Goal: Task Accomplishment & Management: Use online tool/utility

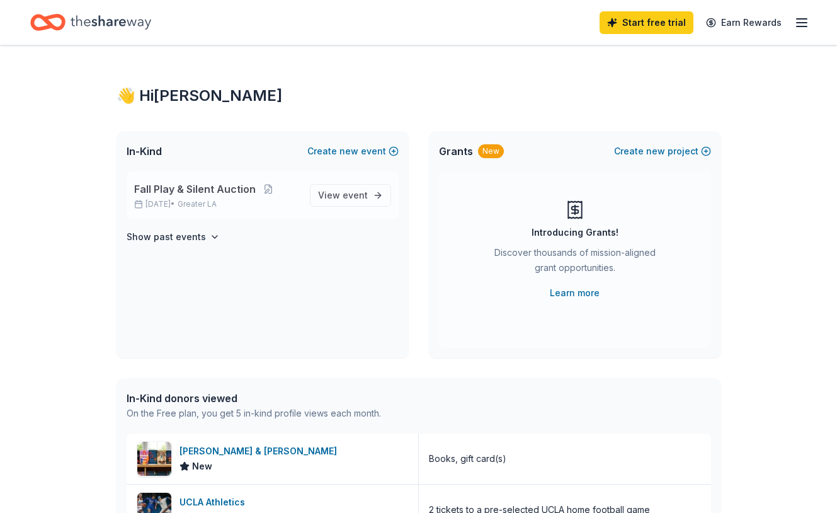
click at [234, 188] on span "Fall Play & Silent Auction" at bounding box center [195, 188] width 122 height 15
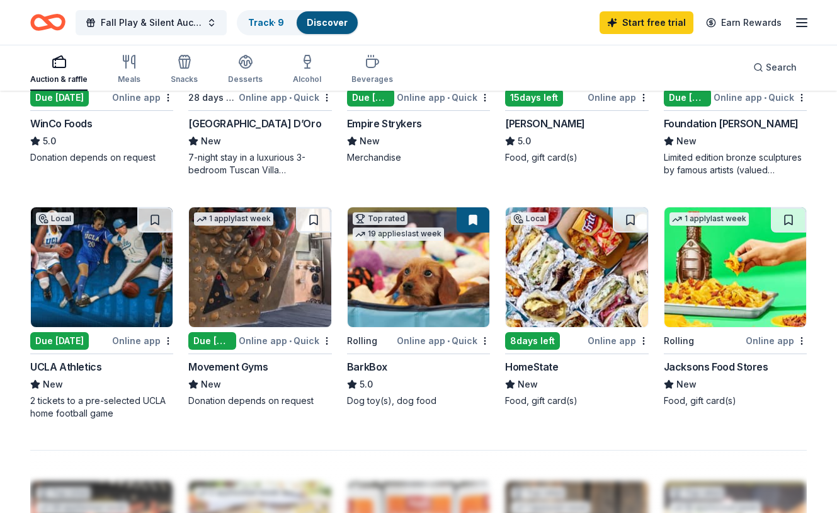
scroll to position [755, 0]
click at [612, 335] on div "Online app" at bounding box center [618, 341] width 61 height 16
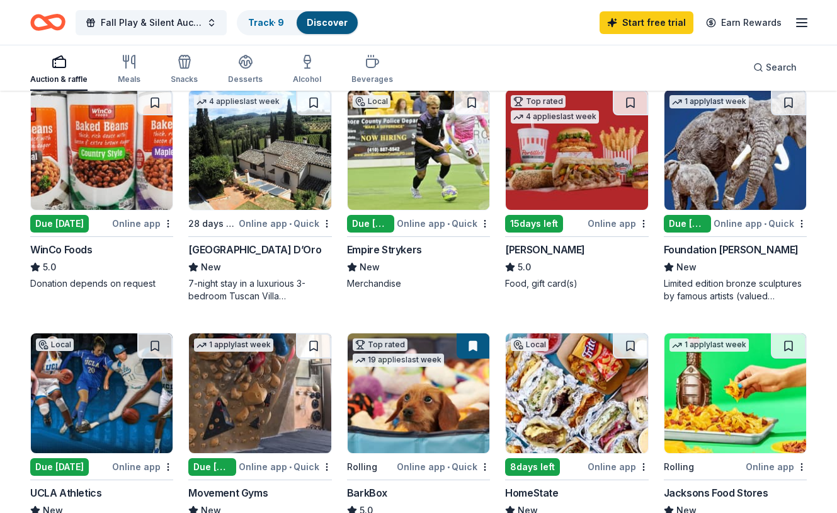
scroll to position [629, 0]
click at [264, 19] on link "Track · 9" at bounding box center [266, 22] width 36 height 11
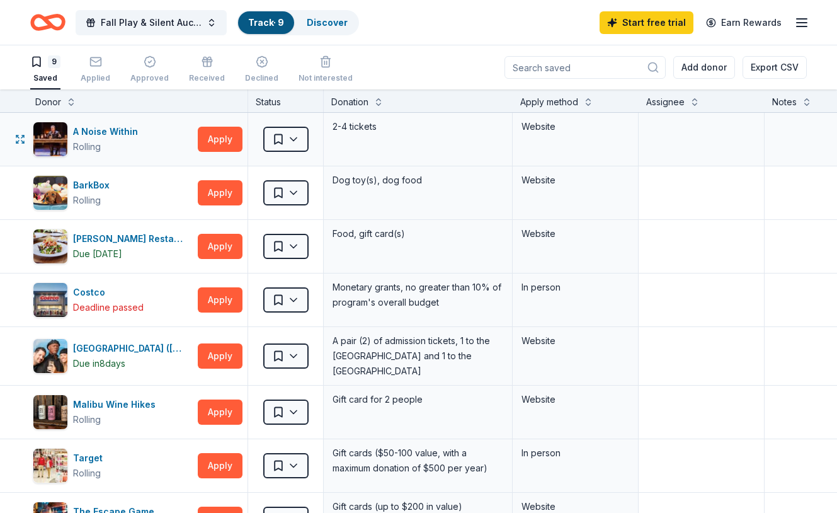
scroll to position [0, 3]
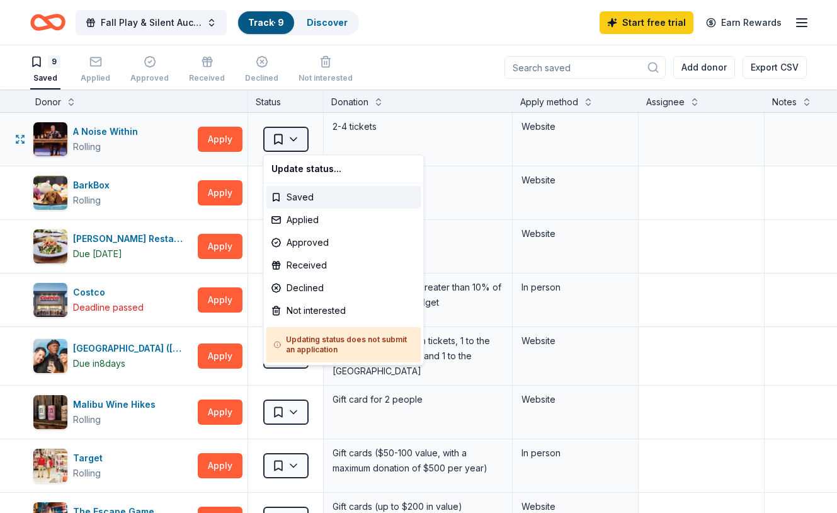
click at [293, 139] on html "Fall Play & Silent Auction Track · 9 Discover Start free trial Earn Rewards 9 S…" at bounding box center [418, 256] width 837 height 513
click at [295, 261] on div "Received" at bounding box center [343, 265] width 155 height 23
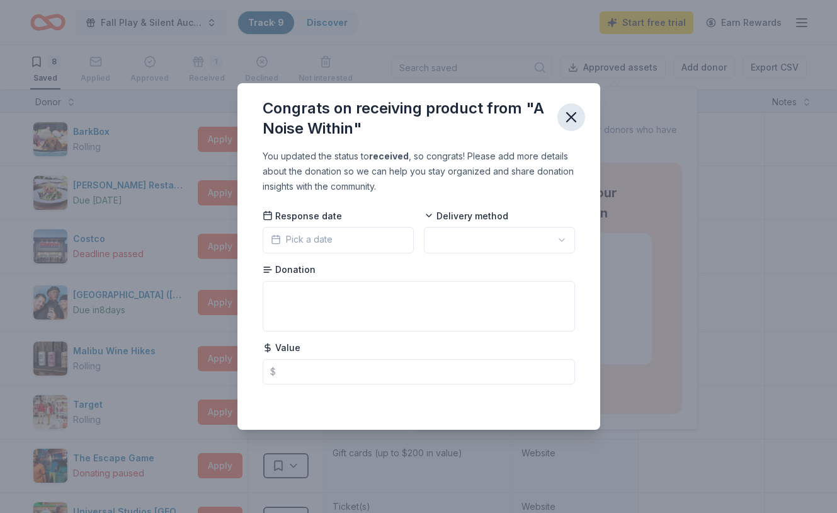
click at [574, 119] on icon "button" at bounding box center [572, 117] width 18 height 18
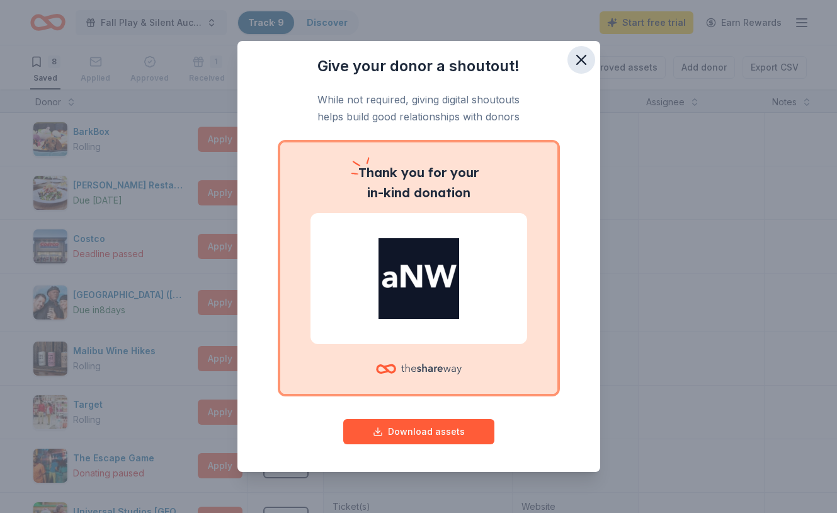
click at [585, 60] on icon "button" at bounding box center [582, 60] width 18 height 18
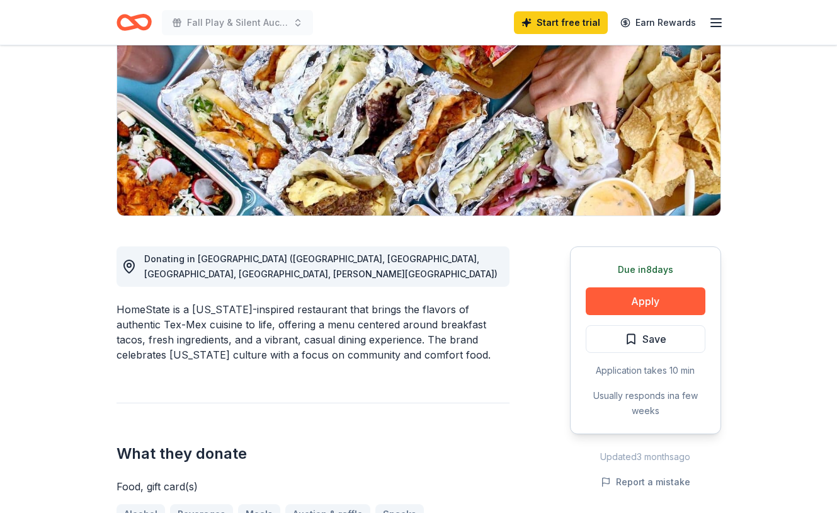
scroll to position [169, 0]
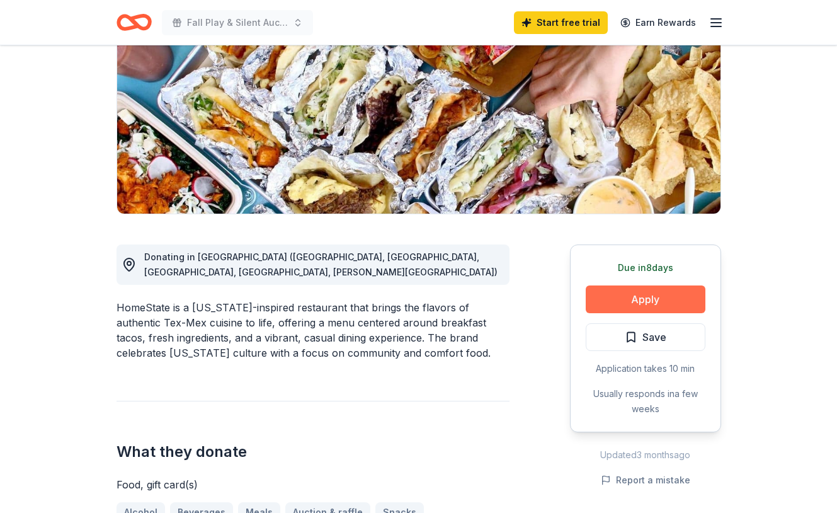
click at [655, 293] on button "Apply" at bounding box center [646, 299] width 120 height 28
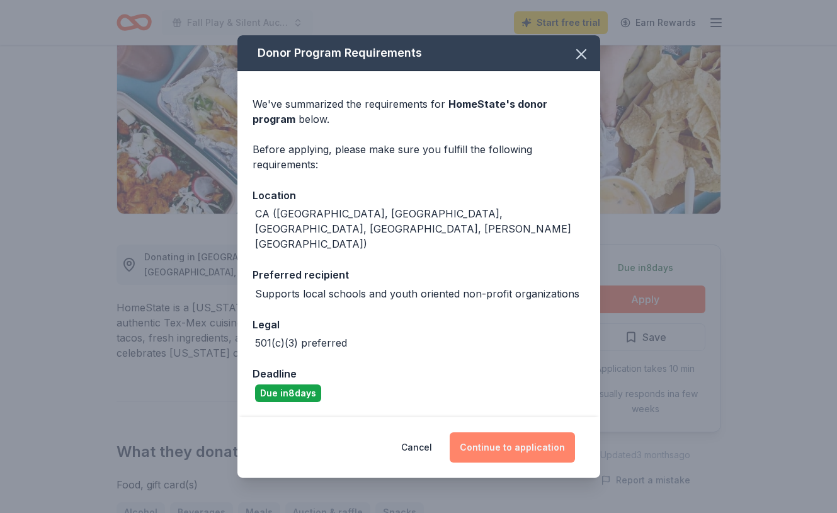
click at [523, 432] on button "Continue to application" at bounding box center [512, 447] width 125 height 30
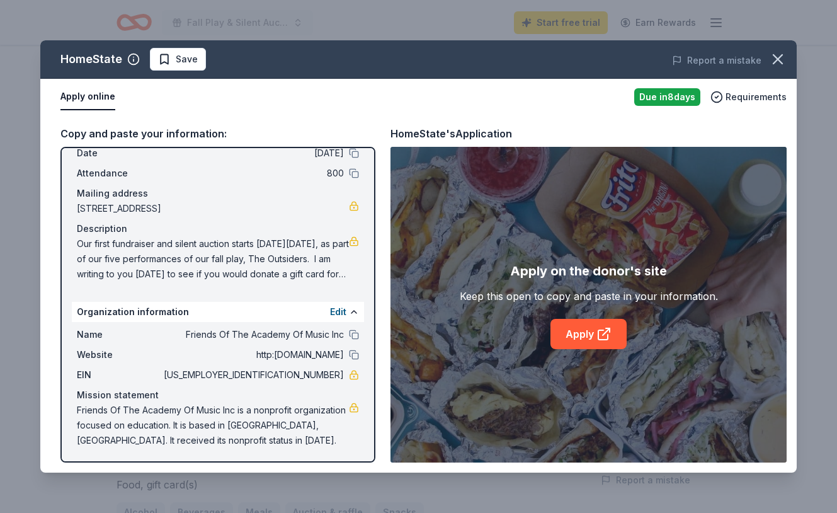
scroll to position [57, 0]
click at [592, 330] on link "Apply" at bounding box center [589, 334] width 76 height 30
